Goal: Task Accomplishment & Management: Manage account settings

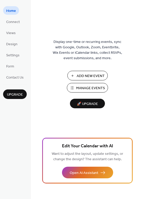
click at [101, 87] on span "Manage Events" at bounding box center [90, 87] width 29 height 5
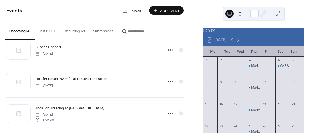
scroll to position [49, 0]
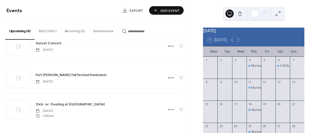
click at [191, 98] on div "September 2025 29 Today Mon Tue Wed Thu Fri Sat Sun 1 2 3 4 Market in Green Par…" at bounding box center [253, 66] width 127 height 133
click at [239, 43] on icon at bounding box center [238, 40] width 6 height 6
click at [238, 43] on icon at bounding box center [238, 40] width 6 height 6
